Goal: Information Seeking & Learning: Learn about a topic

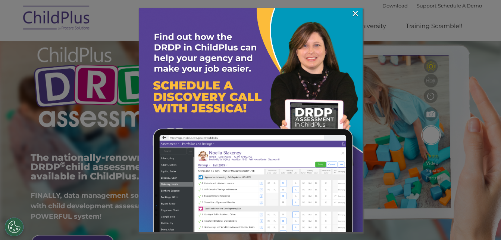
scroll to position [45, 0]
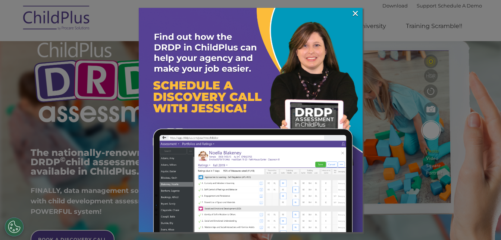
click at [356, 185] on img at bounding box center [251, 120] width 224 height 224
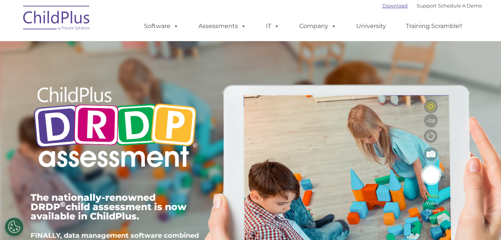
click at [384, 6] on link "Download" at bounding box center [394, 6] width 25 height 6
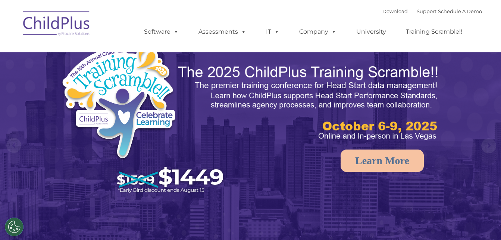
select select "MEDIUM"
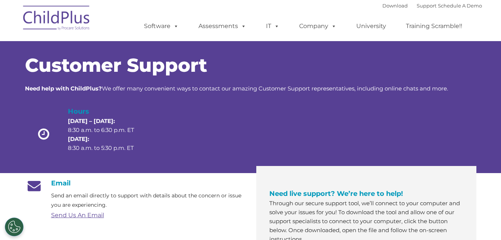
click at [78, 214] on link "Send Us An Email" at bounding box center [77, 214] width 53 height 7
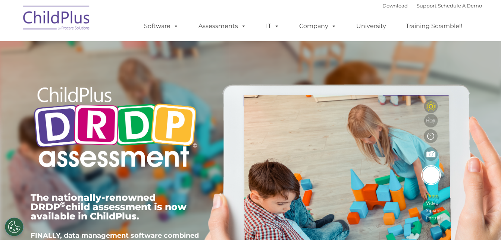
click at [69, 16] on img at bounding box center [56, 18] width 75 height 37
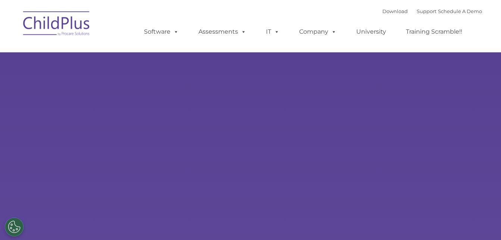
type input ""
select select "MEDIUM"
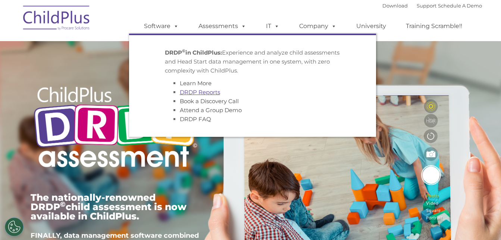
click at [203, 93] on link "DRDP Reports" at bounding box center [200, 91] width 40 height 7
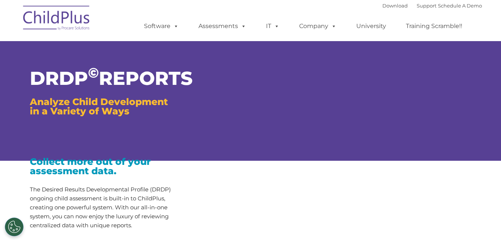
type input ""
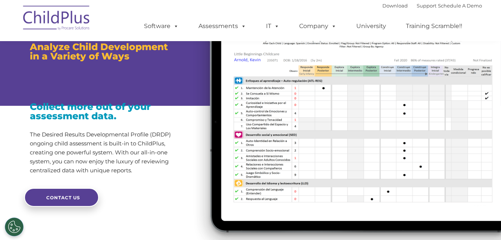
scroll to position [70, 0]
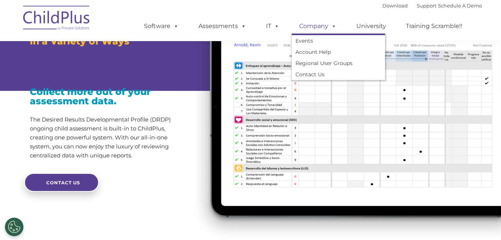
click at [319, 24] on link "Company" at bounding box center [318, 26] width 52 height 15
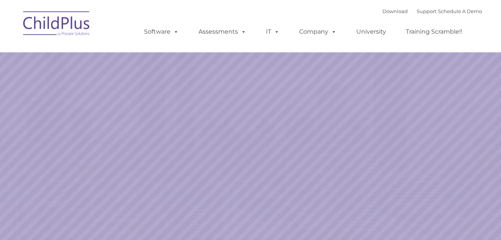
select select "MEDIUM"
